Goal: Task Accomplishment & Management: Manage account settings

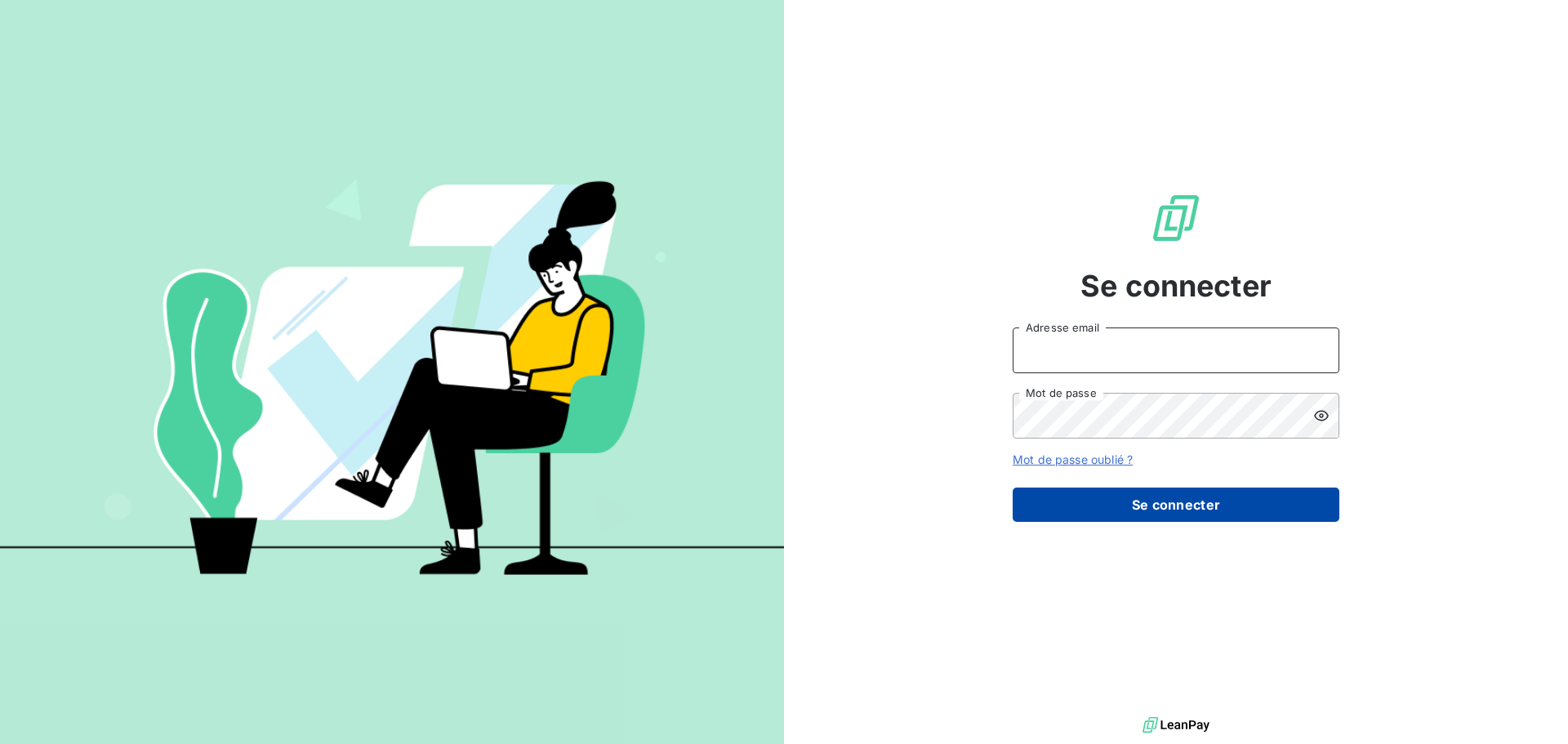
type input "[PERSON_NAME][EMAIL_ADDRESS][DOMAIN_NAME]"
click at [1199, 514] on button "Se connecter" at bounding box center [1175, 504] width 327 height 34
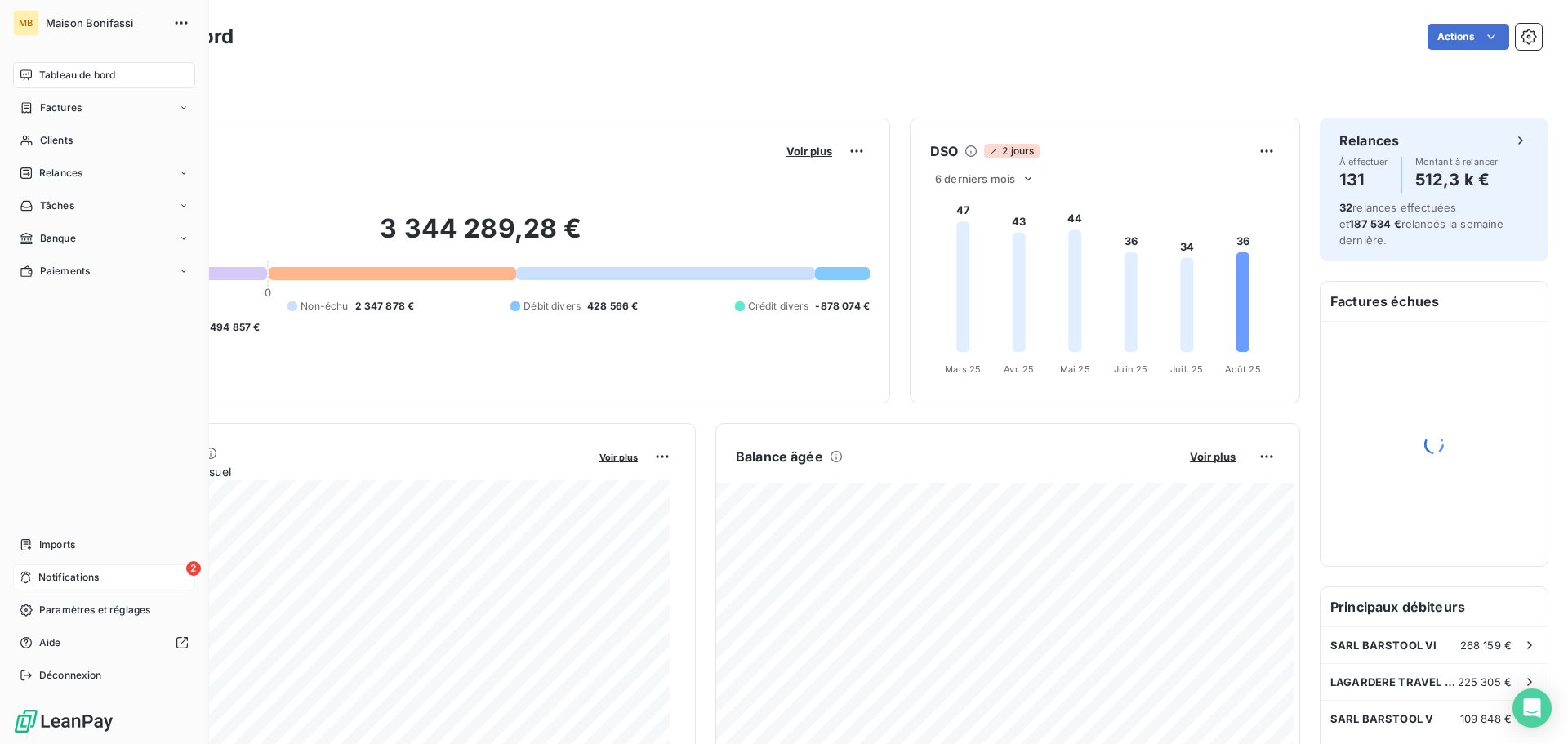
click at [130, 569] on div "2 Notifications" at bounding box center [104, 577] width 182 height 26
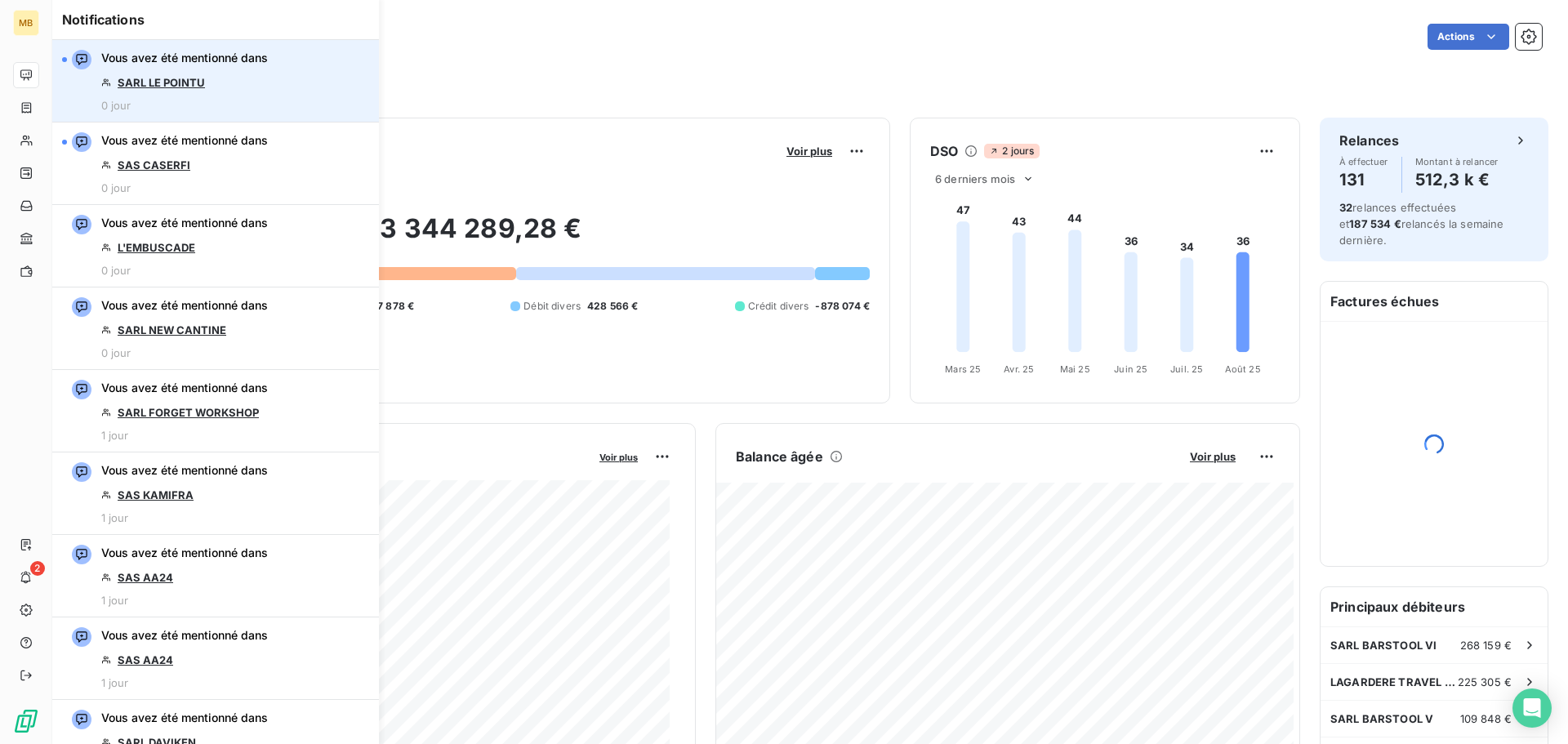
click at [151, 76] on link "SARL LE POINTU" at bounding box center [161, 82] width 87 height 13
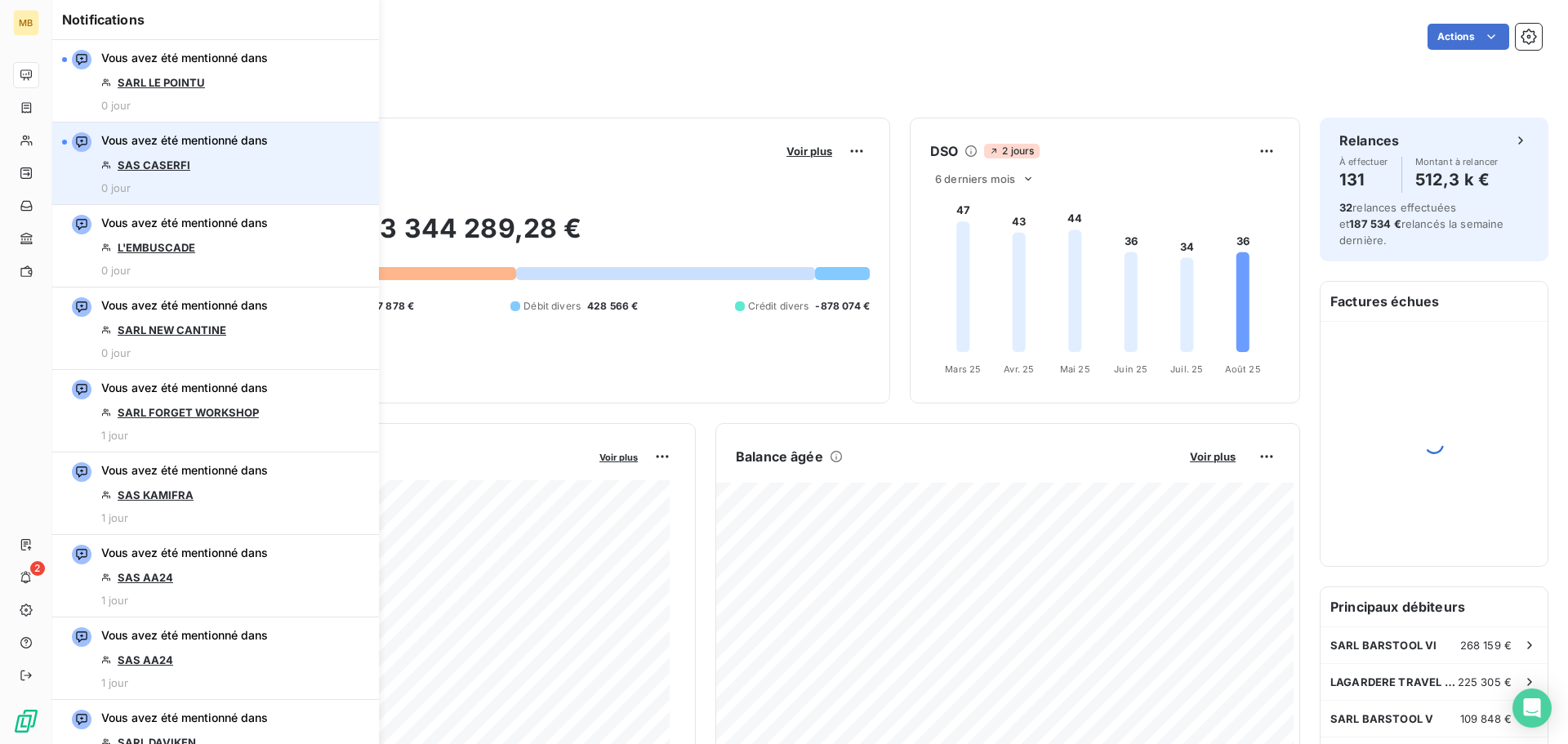
click at [150, 169] on link "SAS CASERFI" at bounding box center [153, 165] width 72 height 13
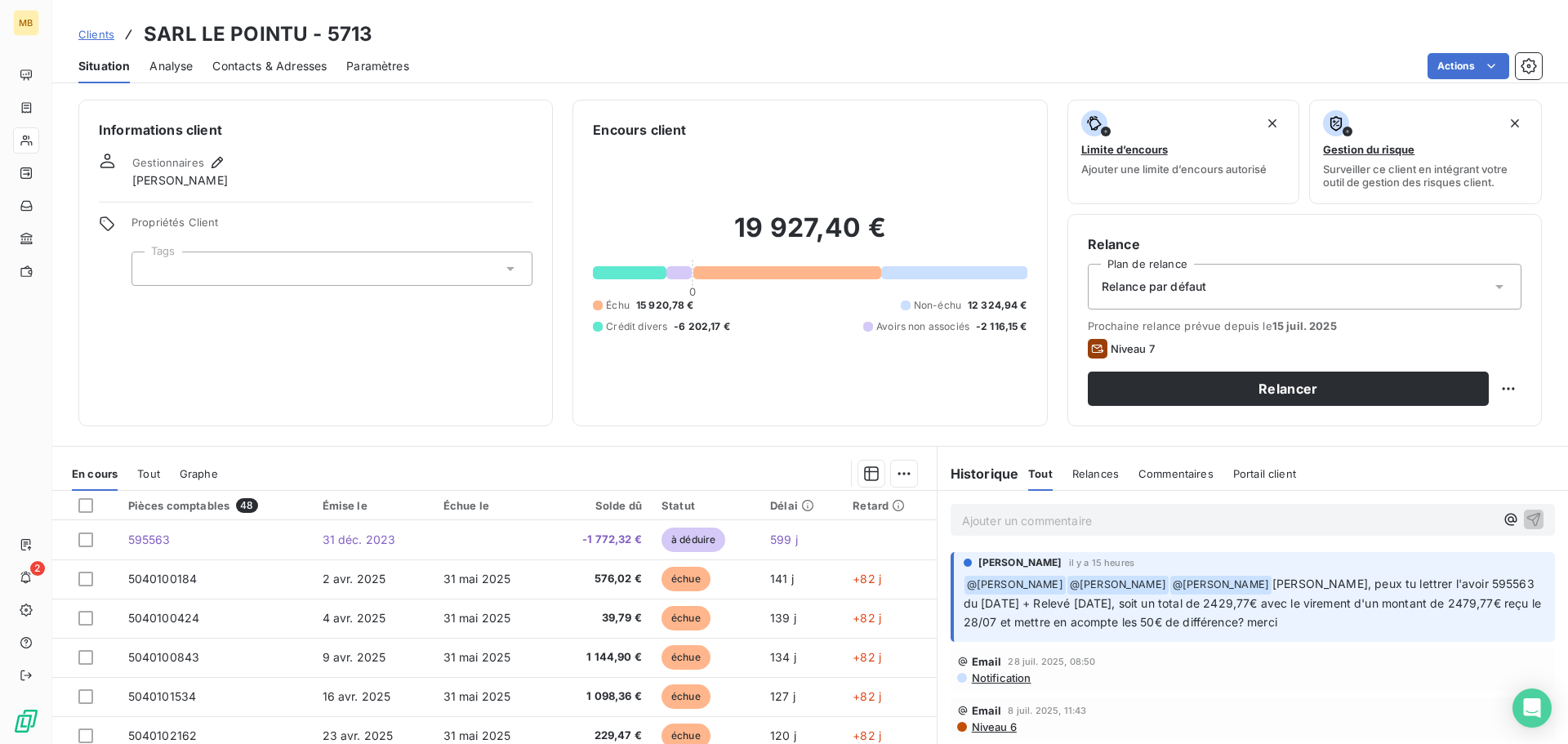
click at [962, 510] on div "Ajouter un commentaire ﻿" at bounding box center [1228, 520] width 532 height 22
click at [976, 525] on p "Ajouter un commentaire ﻿" at bounding box center [1228, 520] width 532 height 21
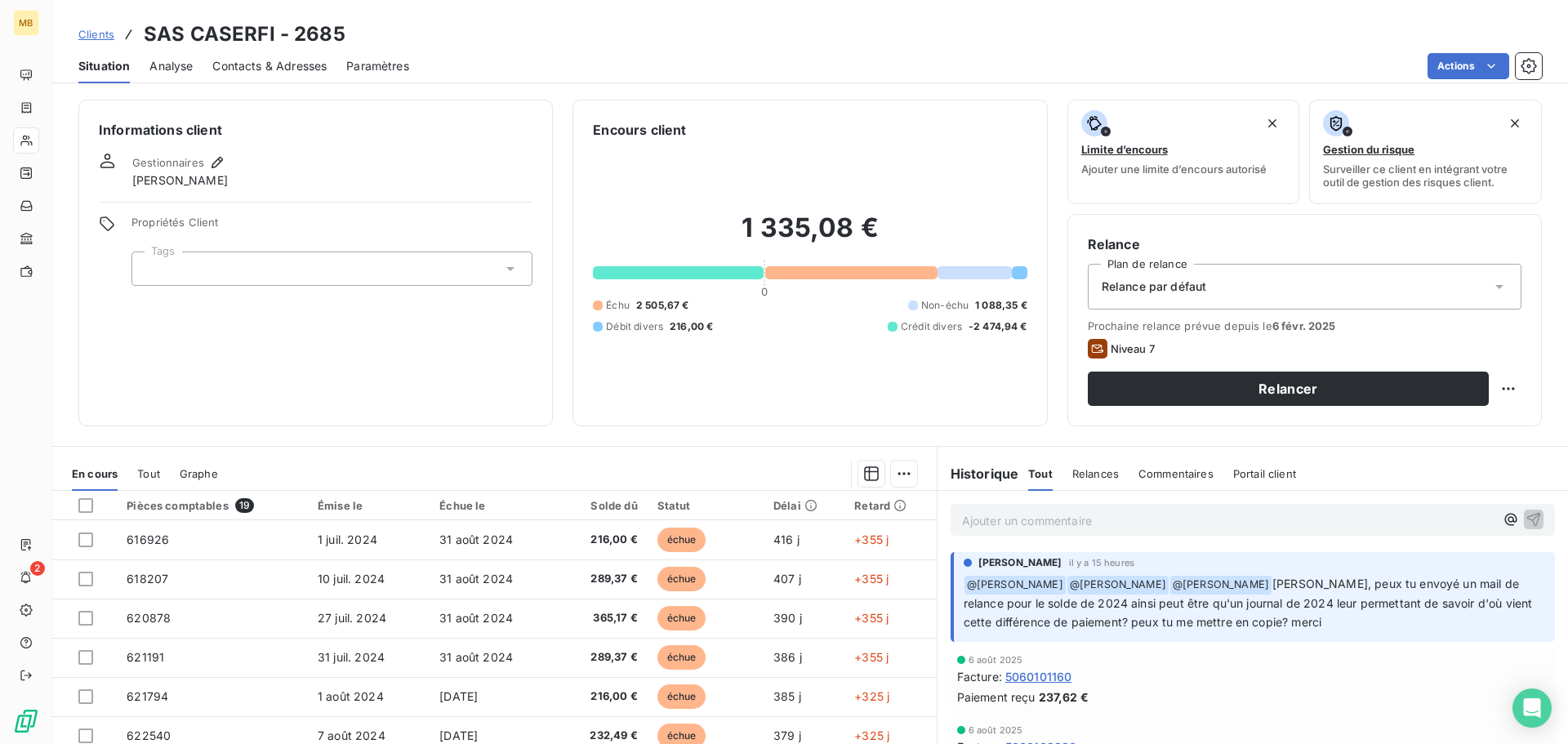
click at [1011, 519] on p "Ajouter un commentaire ﻿" at bounding box center [1228, 520] width 532 height 21
